Goal: Transaction & Acquisition: Purchase product/service

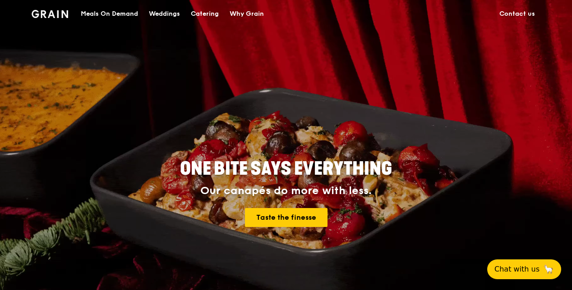
click at [123, 13] on div "Meals On Demand" at bounding box center [109, 13] width 57 height 27
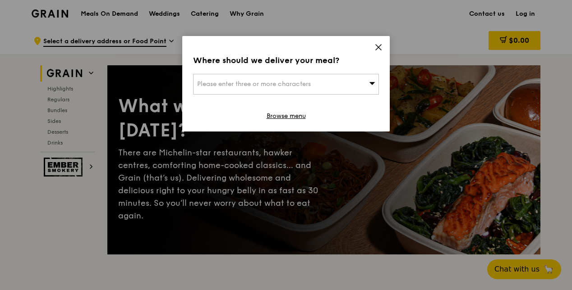
click at [372, 44] on div "Where should we deliver your meal? Please enter three or more characters Browse…" at bounding box center [285, 84] width 207 height 96
click at [381, 47] on icon at bounding box center [378, 47] width 8 height 8
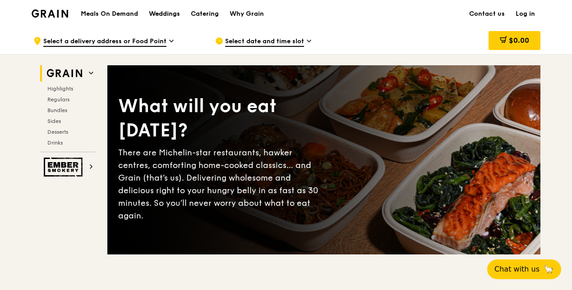
click at [166, 20] on div "Weddings" at bounding box center [164, 13] width 31 height 27
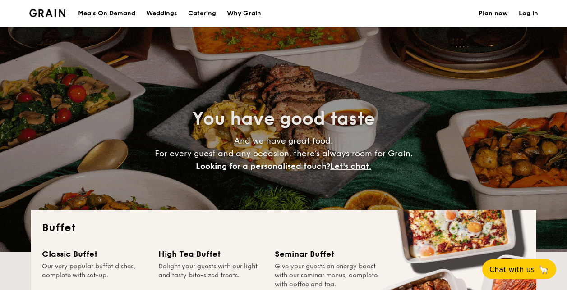
select select
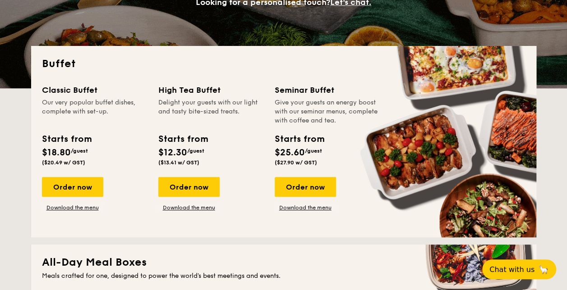
scroll to position [180, 0]
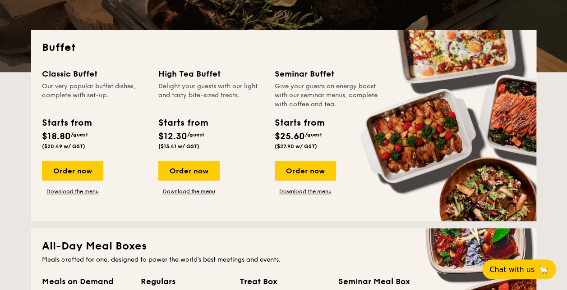
click at [49, 205] on div "Classic Buffet Our very popular buffet dishes, complete with set-up. Starts fro…" at bounding box center [283, 139] width 483 height 143
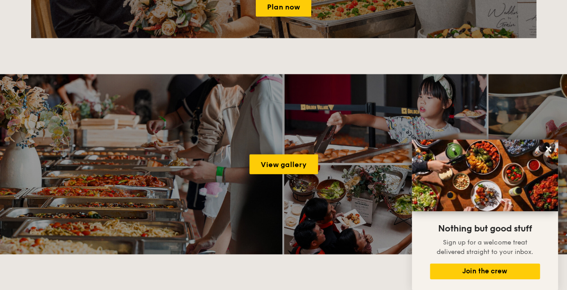
scroll to position [1217, 0]
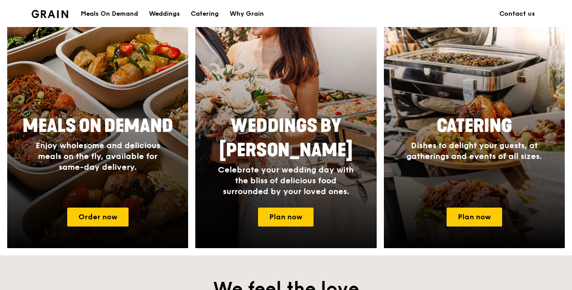
scroll to position [451, 0]
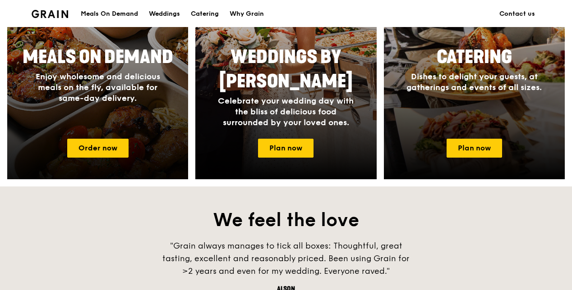
click at [114, 81] on span "Enjoy wholesome and delicious meals on the fly, available for same-day delivery." at bounding box center [98, 88] width 124 height 32
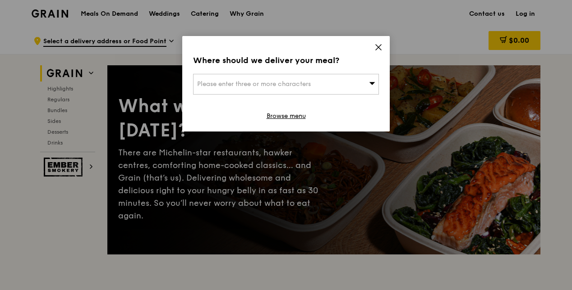
click at [353, 84] on div "Please enter three or more characters" at bounding box center [286, 84] width 186 height 21
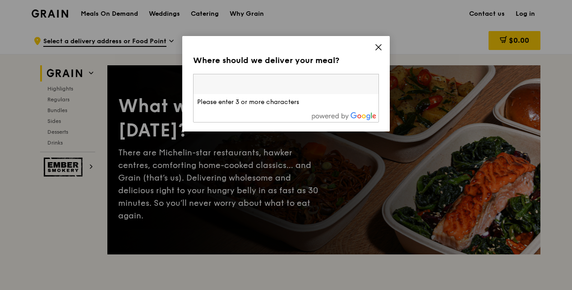
click at [381, 49] on icon at bounding box center [378, 47] width 8 height 8
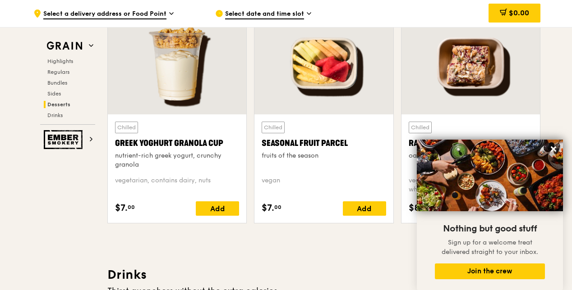
scroll to position [2931, 0]
